Goal: Information Seeking & Learning: Find specific fact

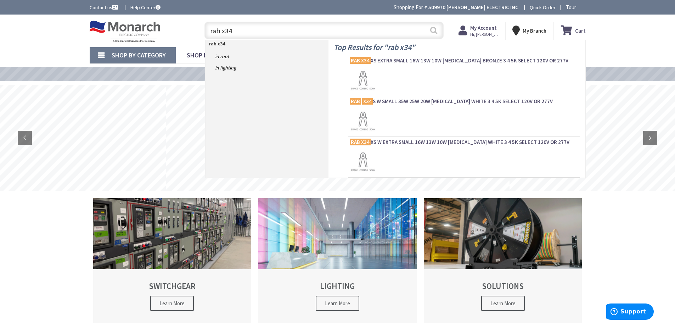
type input "rab x34"
click at [436, 30] on button "Search" at bounding box center [433, 30] width 9 height 16
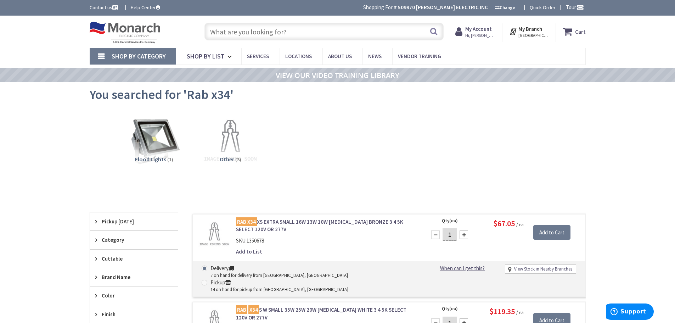
click at [277, 33] on input "text" at bounding box center [324, 32] width 239 height 18
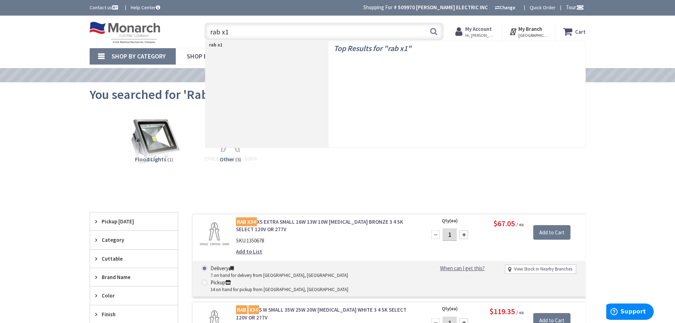
type input "rab x17"
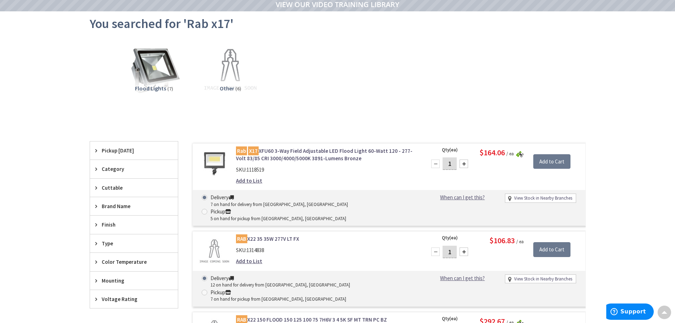
scroll to position [106, 0]
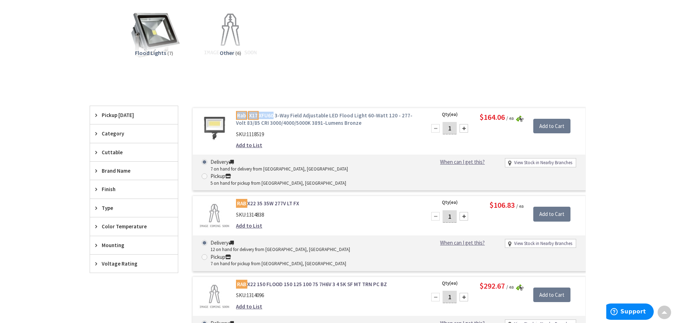
drag, startPoint x: 231, startPoint y: 114, endPoint x: 273, endPoint y: 114, distance: 42.5
click at [273, 114] on div "Rab X17 XFU60 3-Way Field Adjustable LED Flood Light 60-Watt 120 - 277-Volt 83/…" at bounding box center [326, 132] width 191 height 41
copy link "Rab X17 XFU60"
